Goal: Task Accomplishment & Management: Use online tool/utility

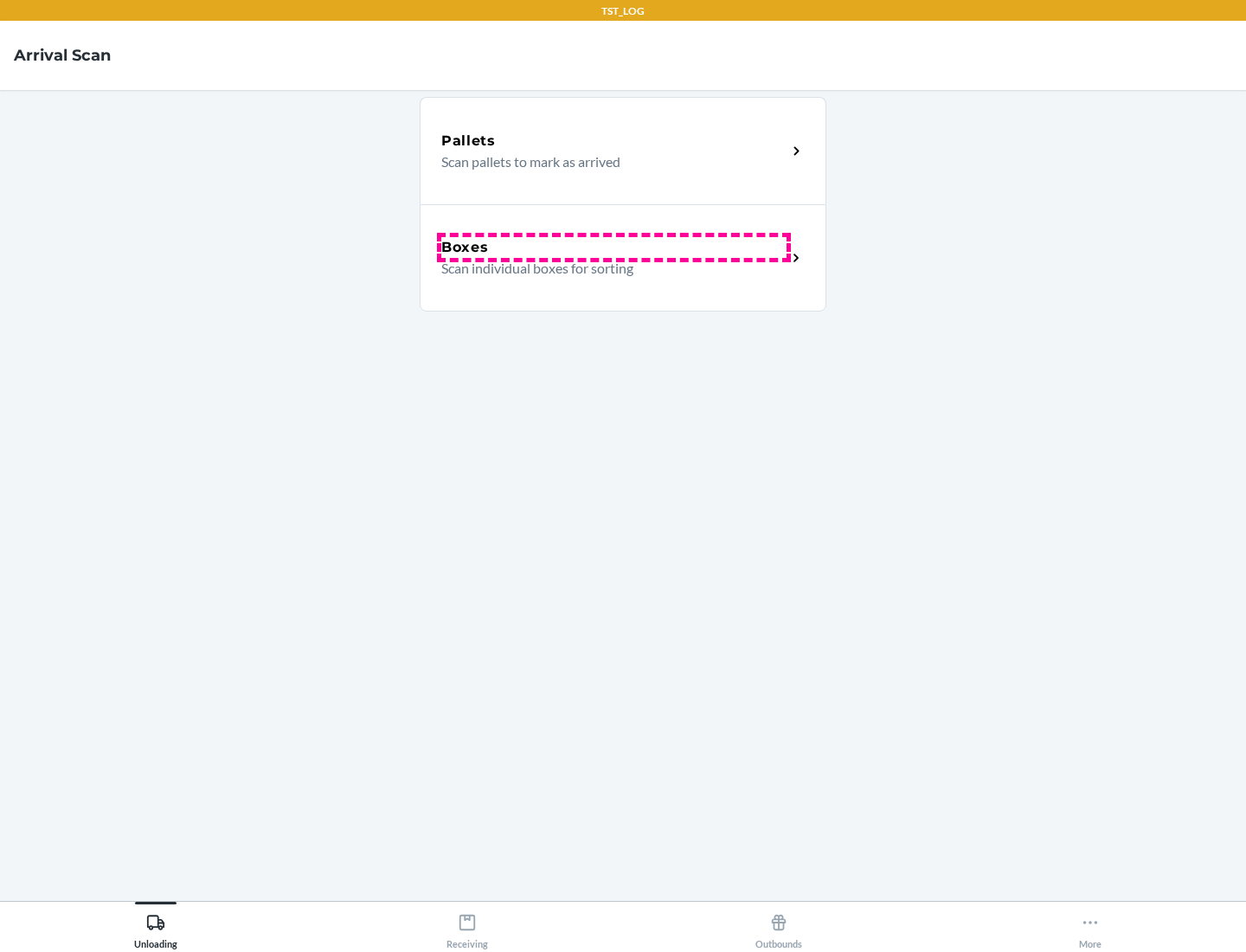
click at [614, 247] on div "Boxes" at bounding box center [614, 248] width 345 height 21
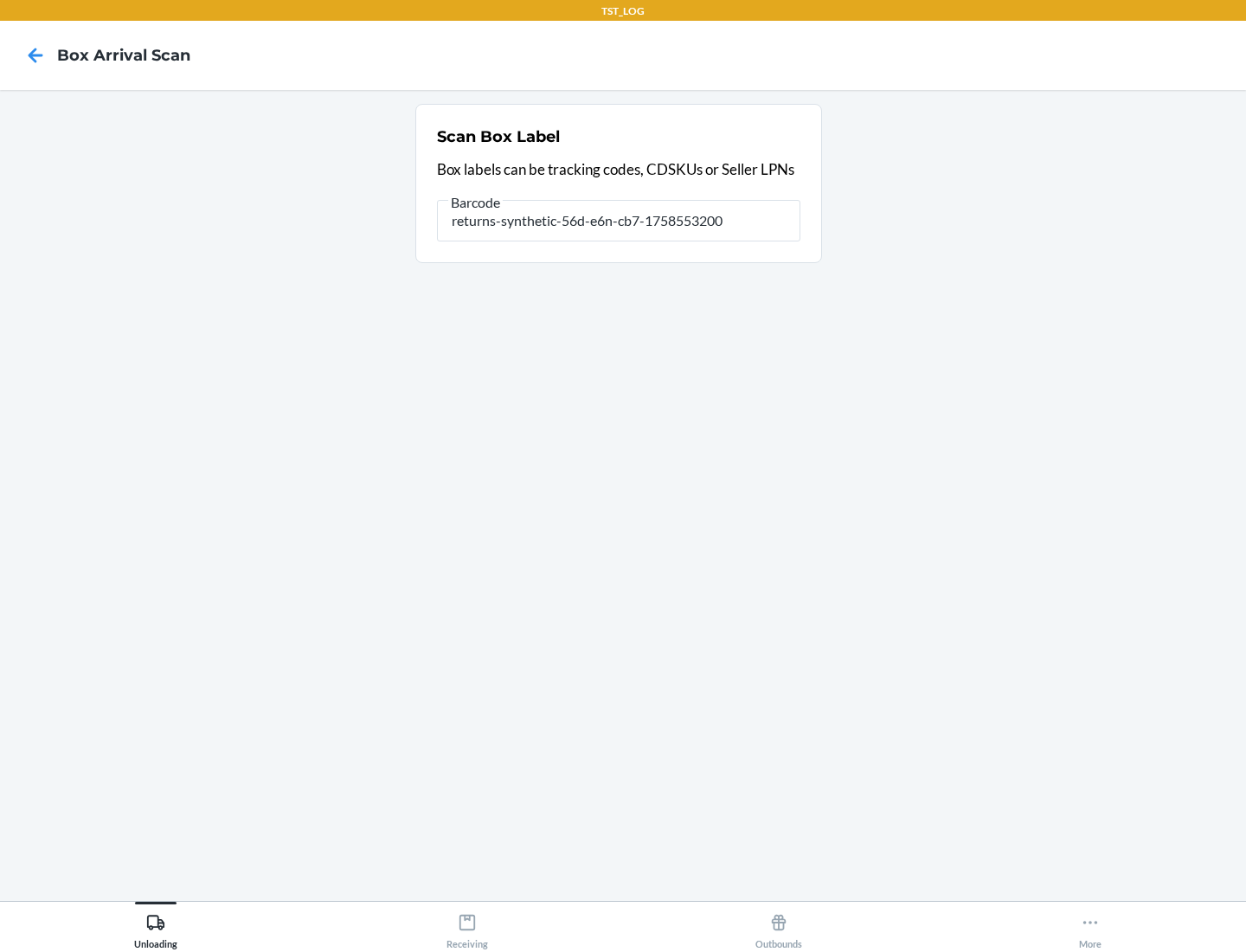
type input "returns-synthetic-56d-e6n-cb7-1758553200"
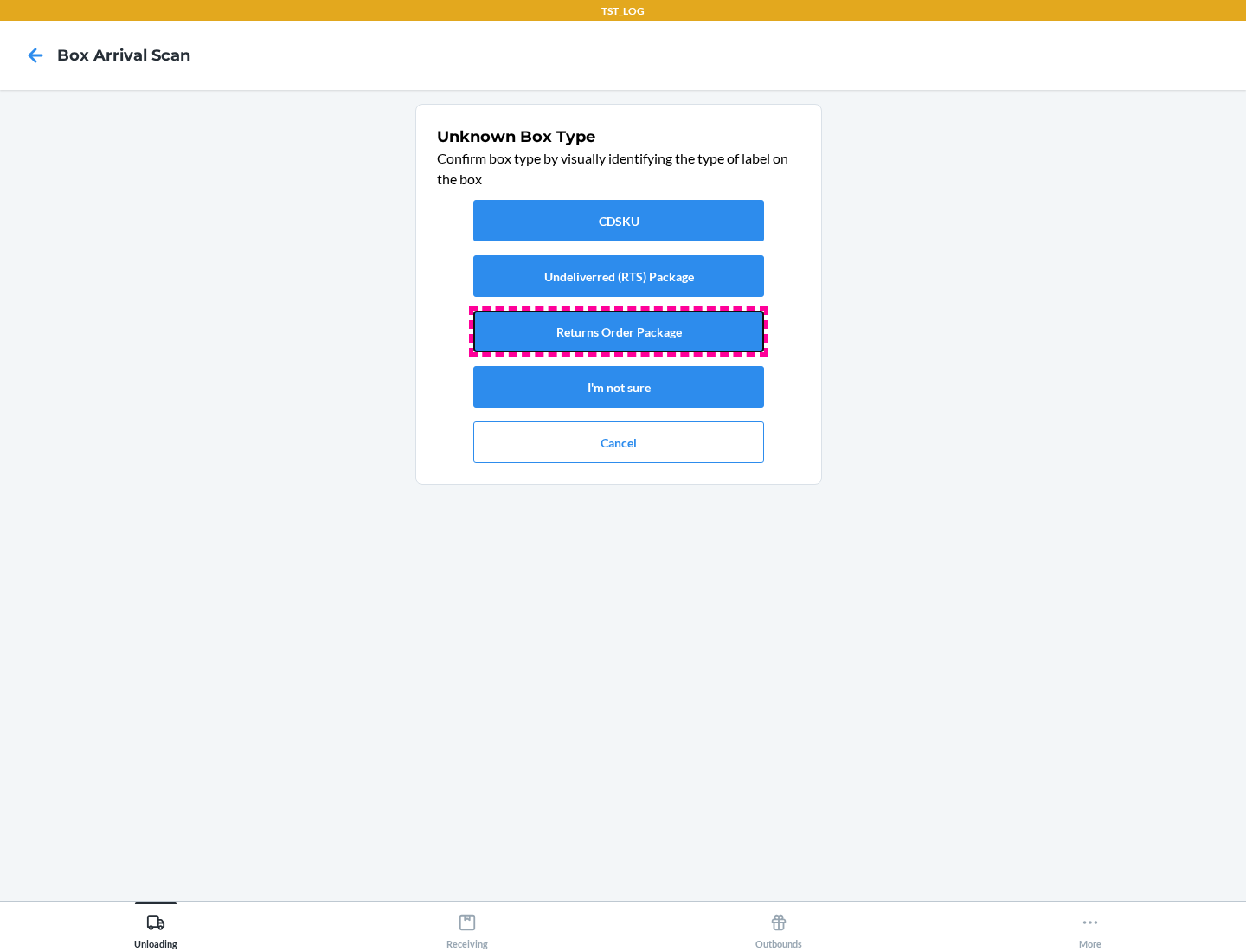
click at [619, 331] on button "Returns Order Package" at bounding box center [619, 330] width 291 height 41
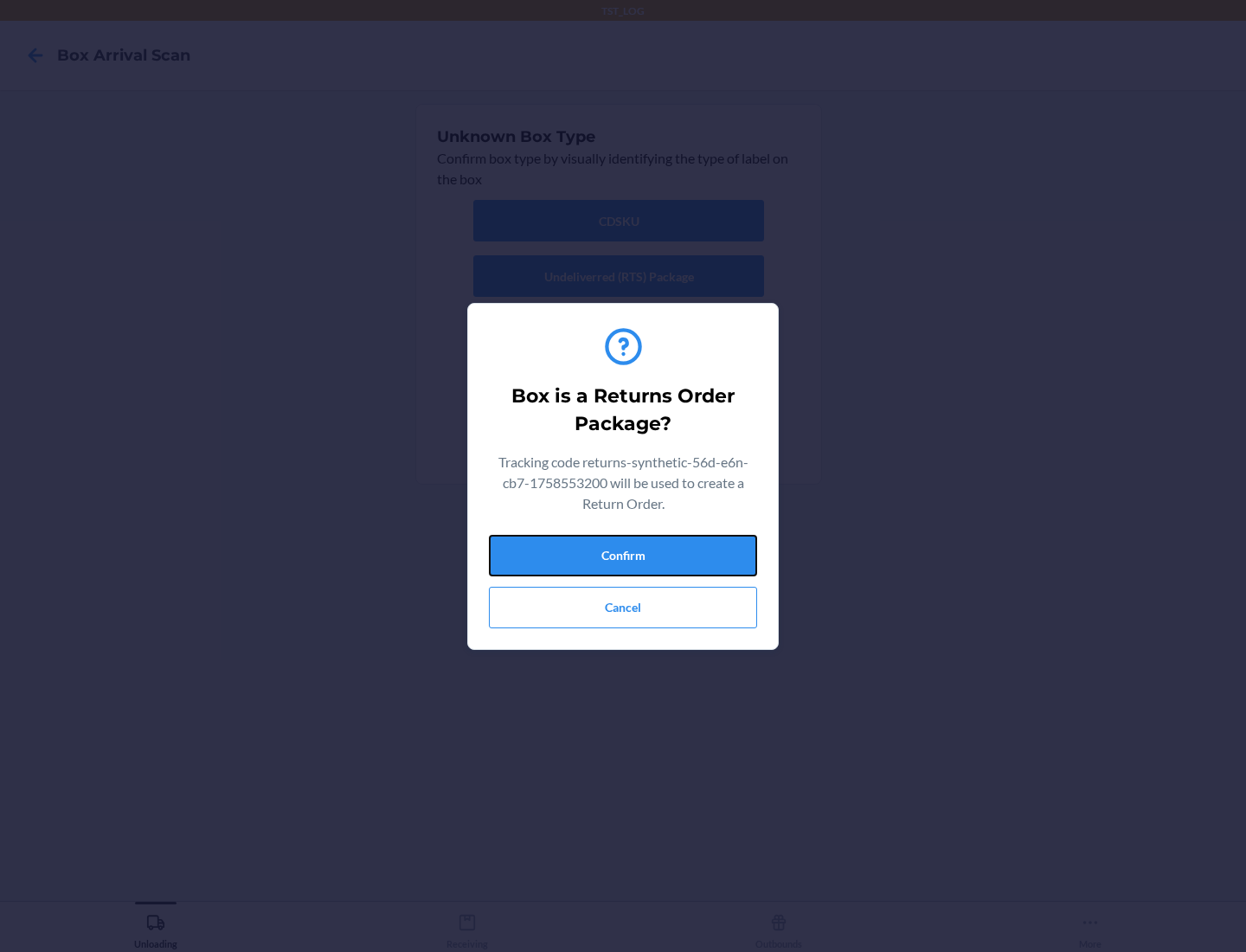
click at [623, 555] on button "Confirm" at bounding box center [623, 555] width 268 height 41
